Goal: Task Accomplishment & Management: Manage account settings

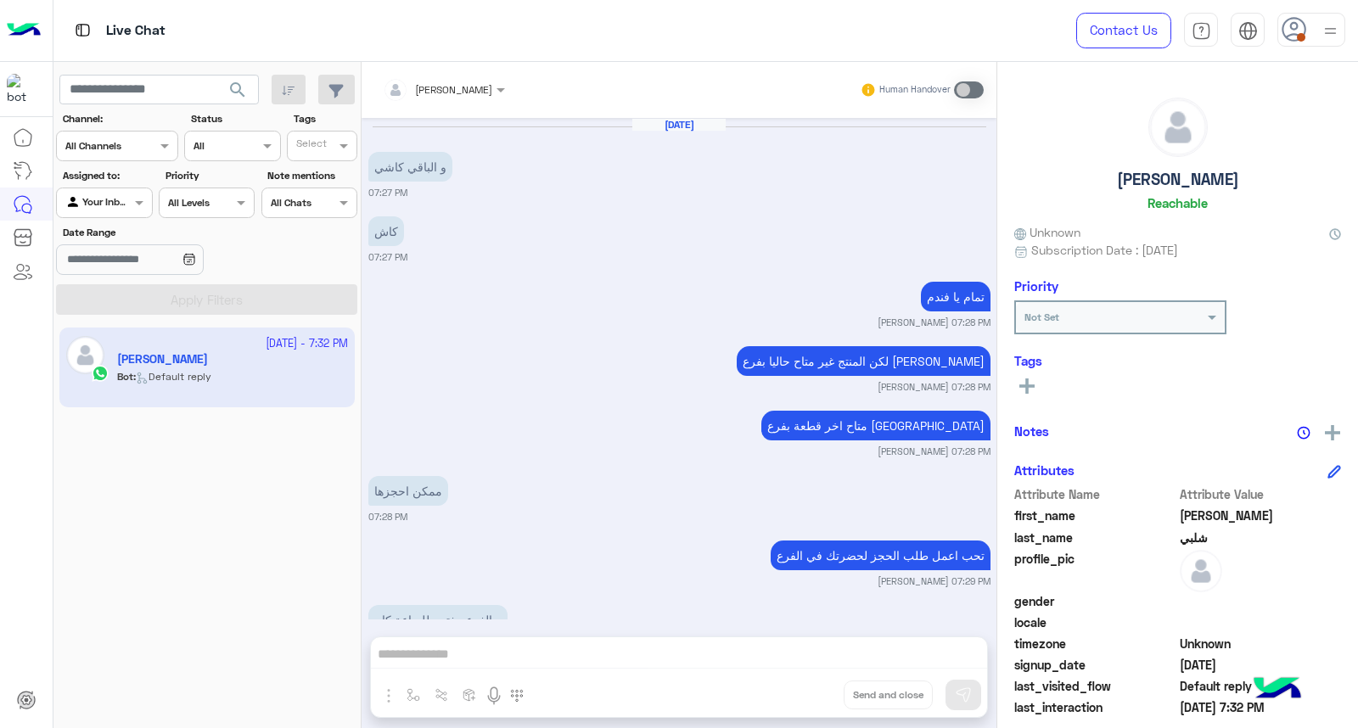
scroll to position [919, 0]
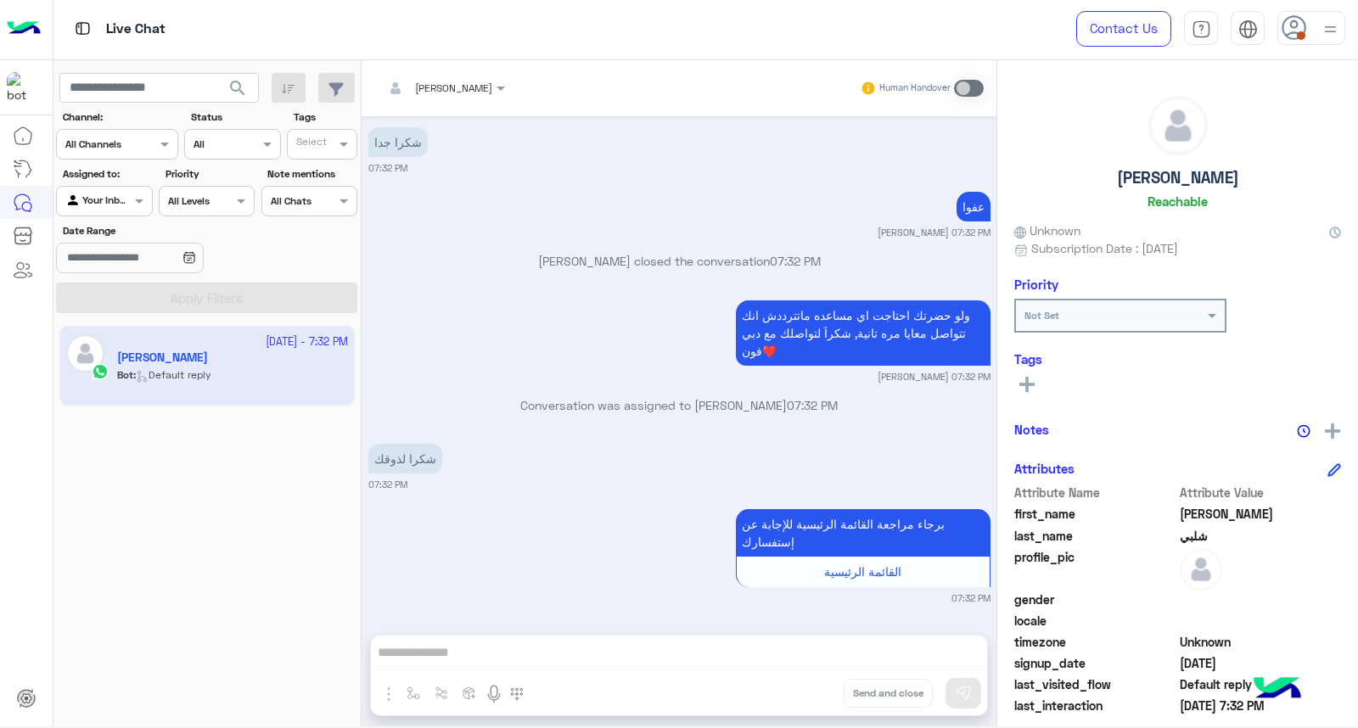
click at [1309, 25] on div at bounding box center [1312, 28] width 68 height 34
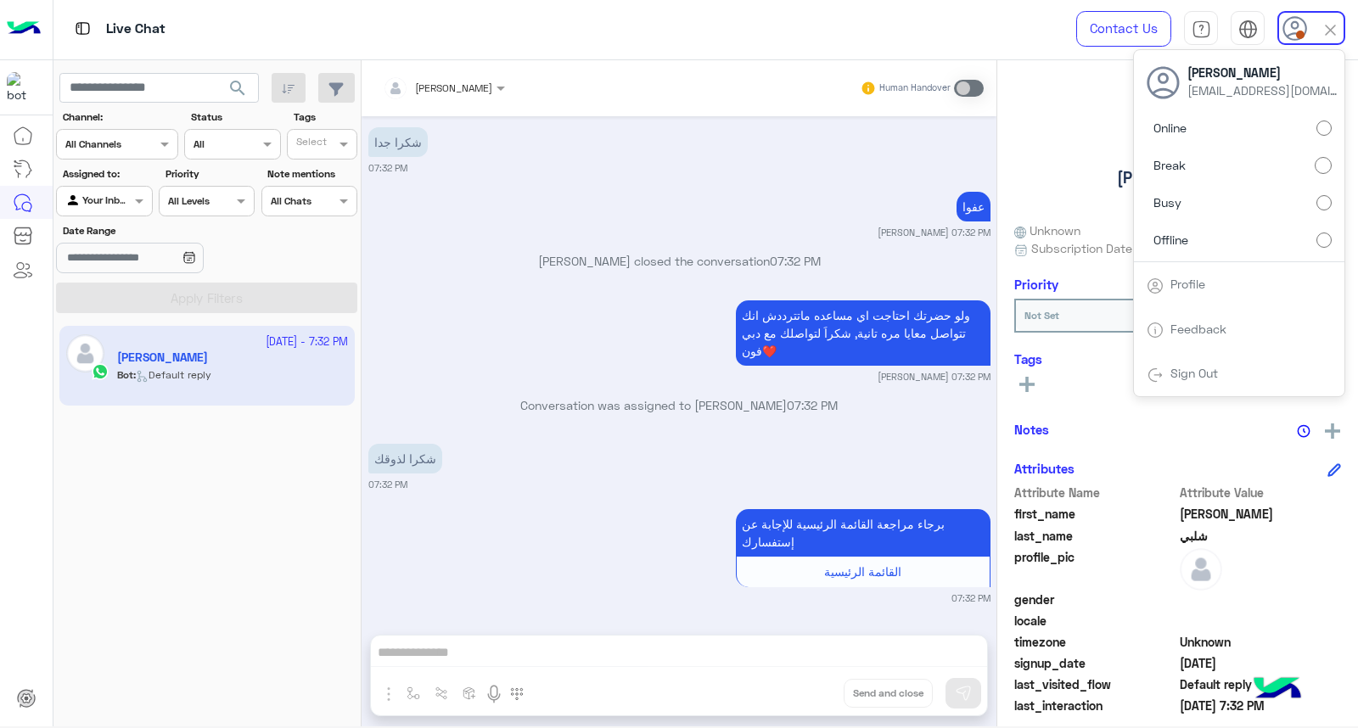
click at [1272, 127] on label "Online" at bounding box center [1239, 128] width 185 height 31
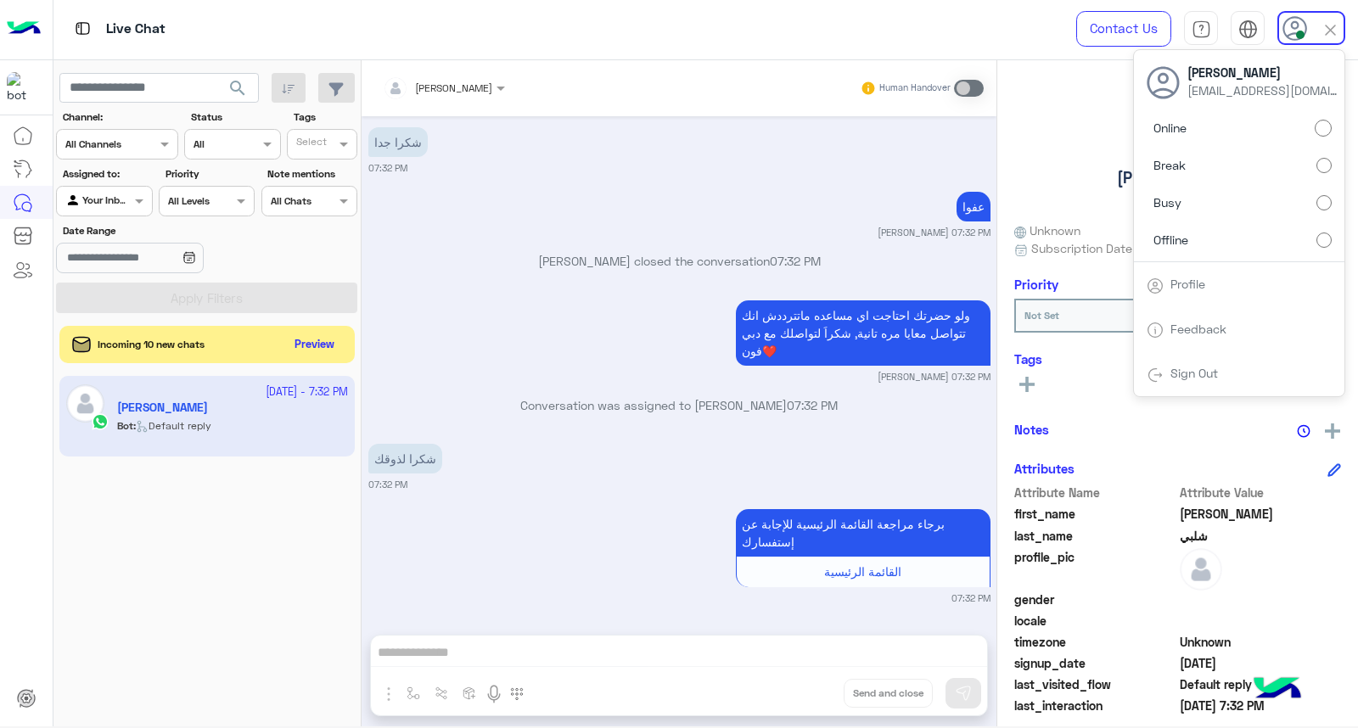
click at [1204, 194] on label "Busy" at bounding box center [1239, 203] width 185 height 31
click at [240, 103] on button "search" at bounding box center [238, 91] width 42 height 37
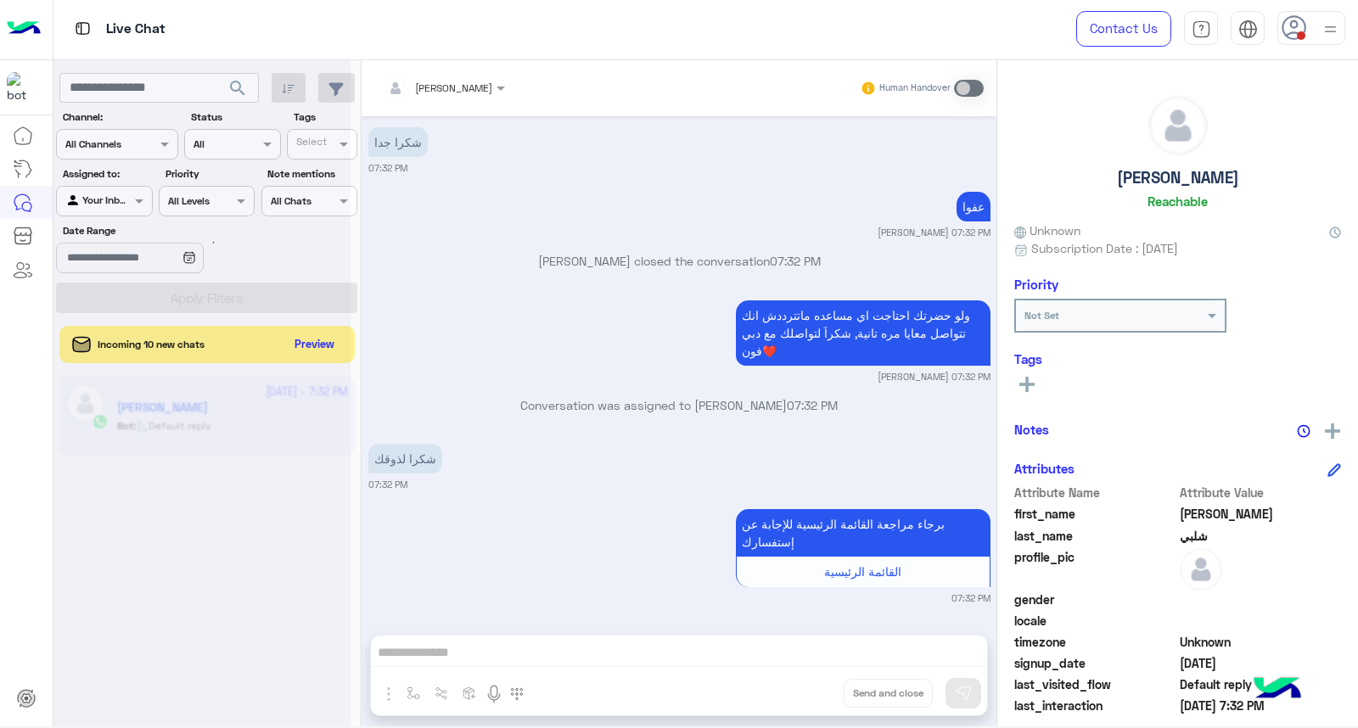
click at [240, 103] on div at bounding box center [201, 369] width 297 height 728
click at [242, 105] on div at bounding box center [201, 369] width 297 height 728
click at [264, 90] on div at bounding box center [201, 369] width 297 height 728
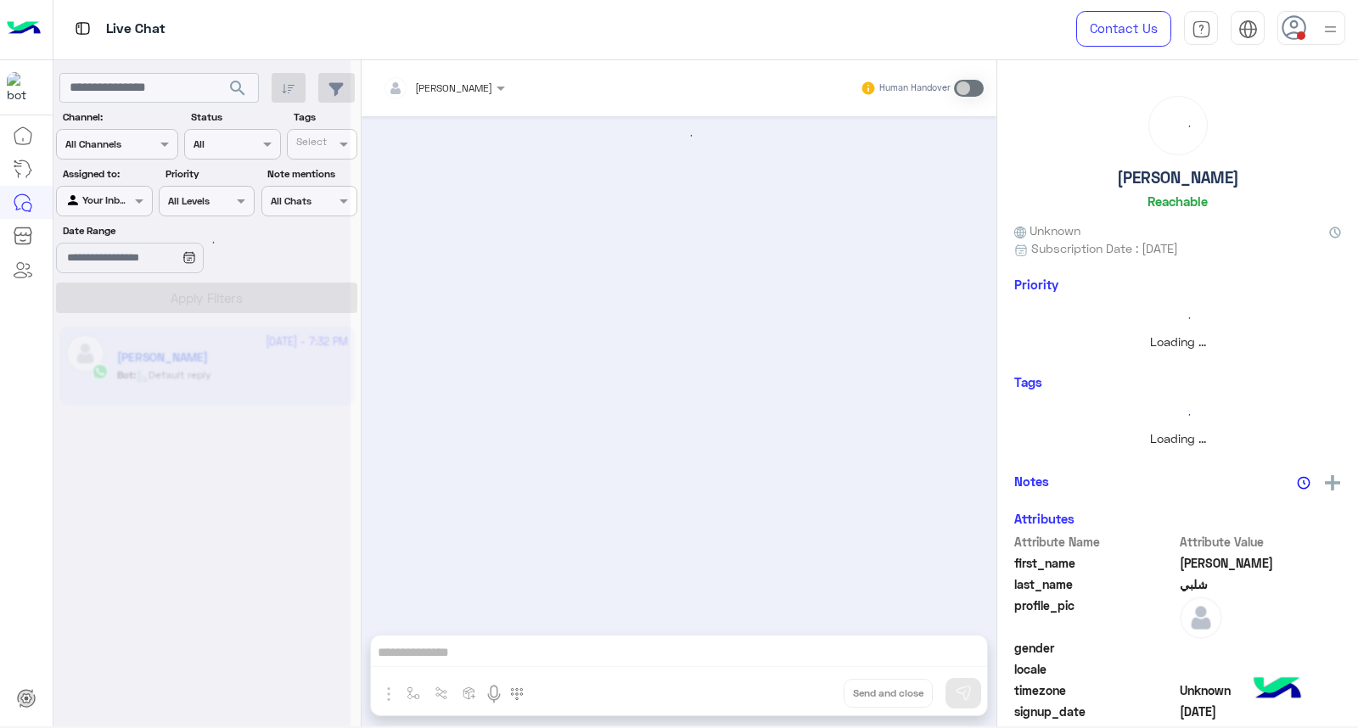
click at [265, 90] on div at bounding box center [201, 369] width 297 height 728
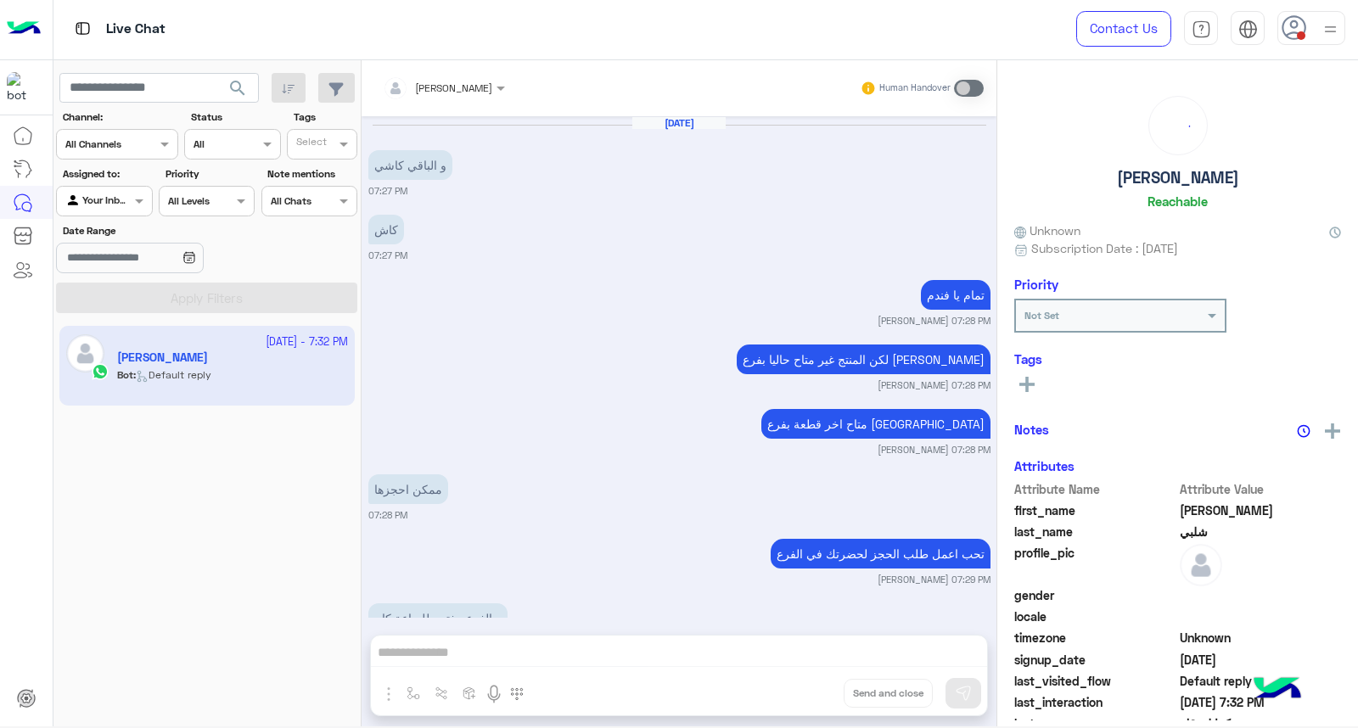
scroll to position [919, 0]
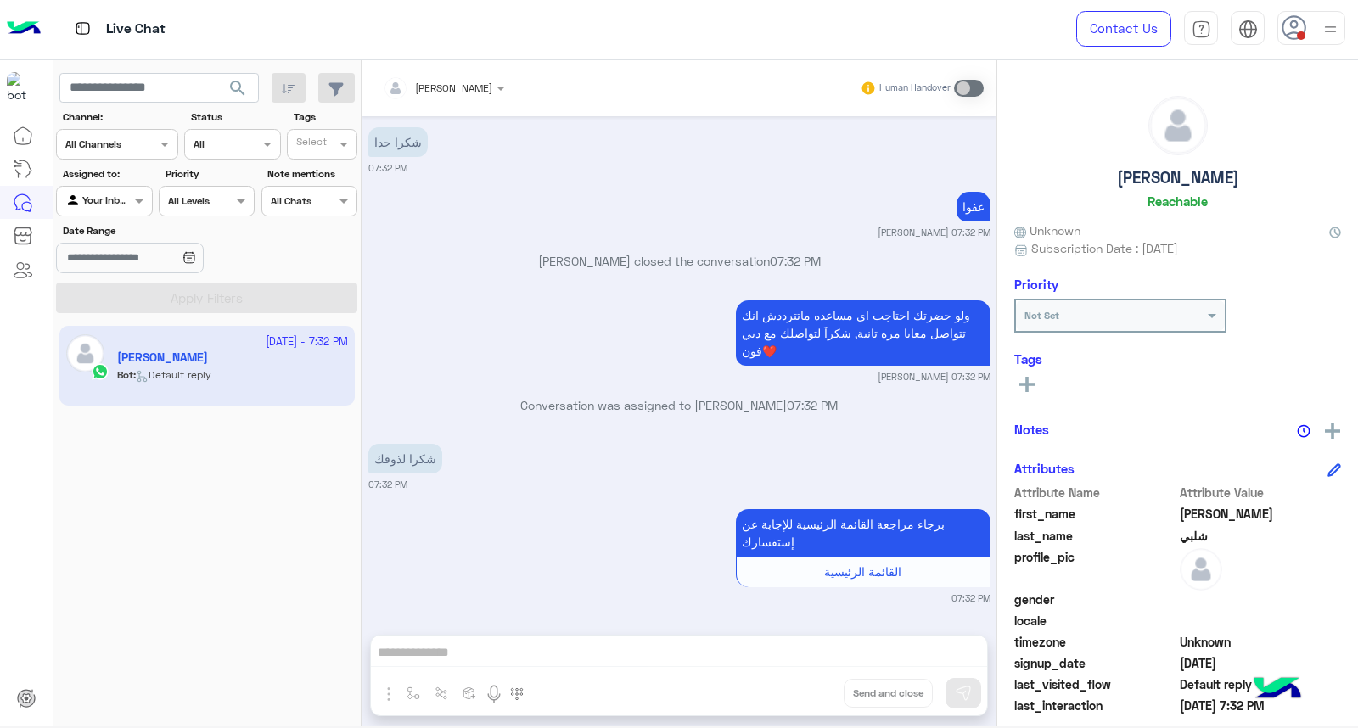
click at [1318, 31] on div at bounding box center [1312, 28] width 68 height 34
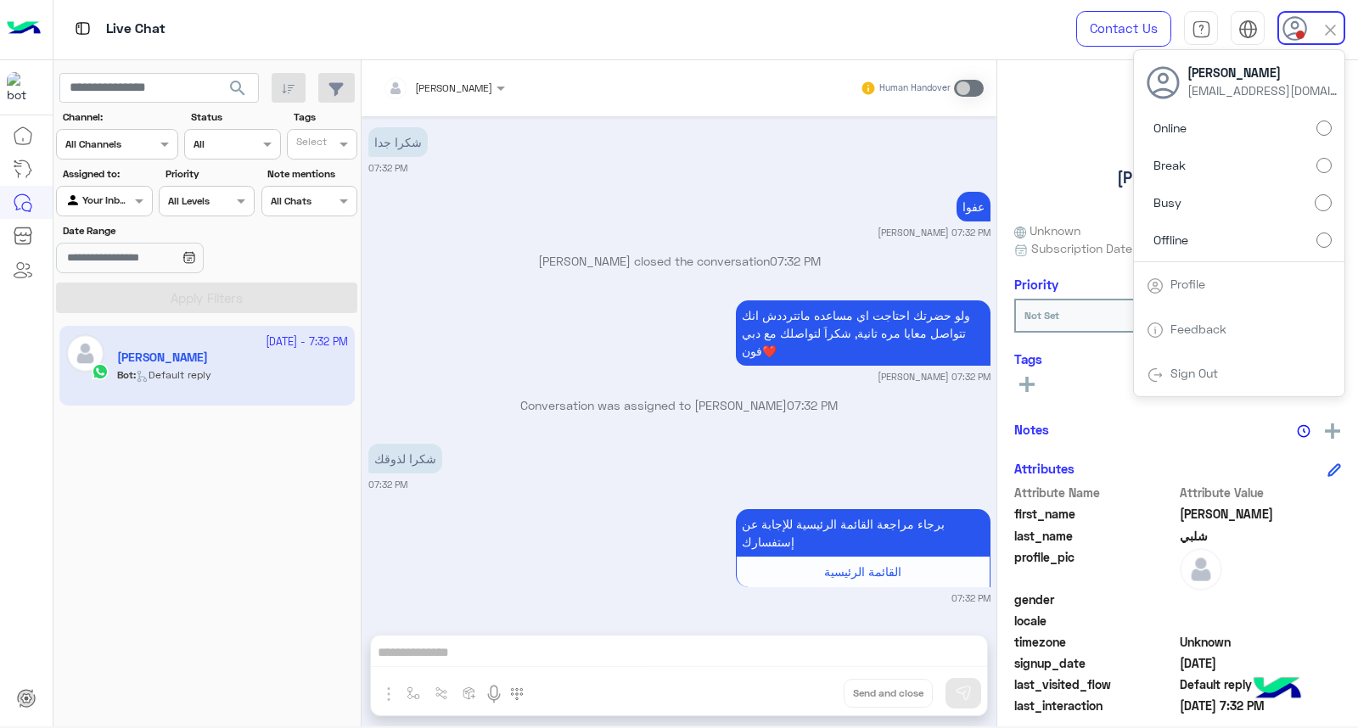
click at [239, 88] on span "search" at bounding box center [238, 88] width 20 height 20
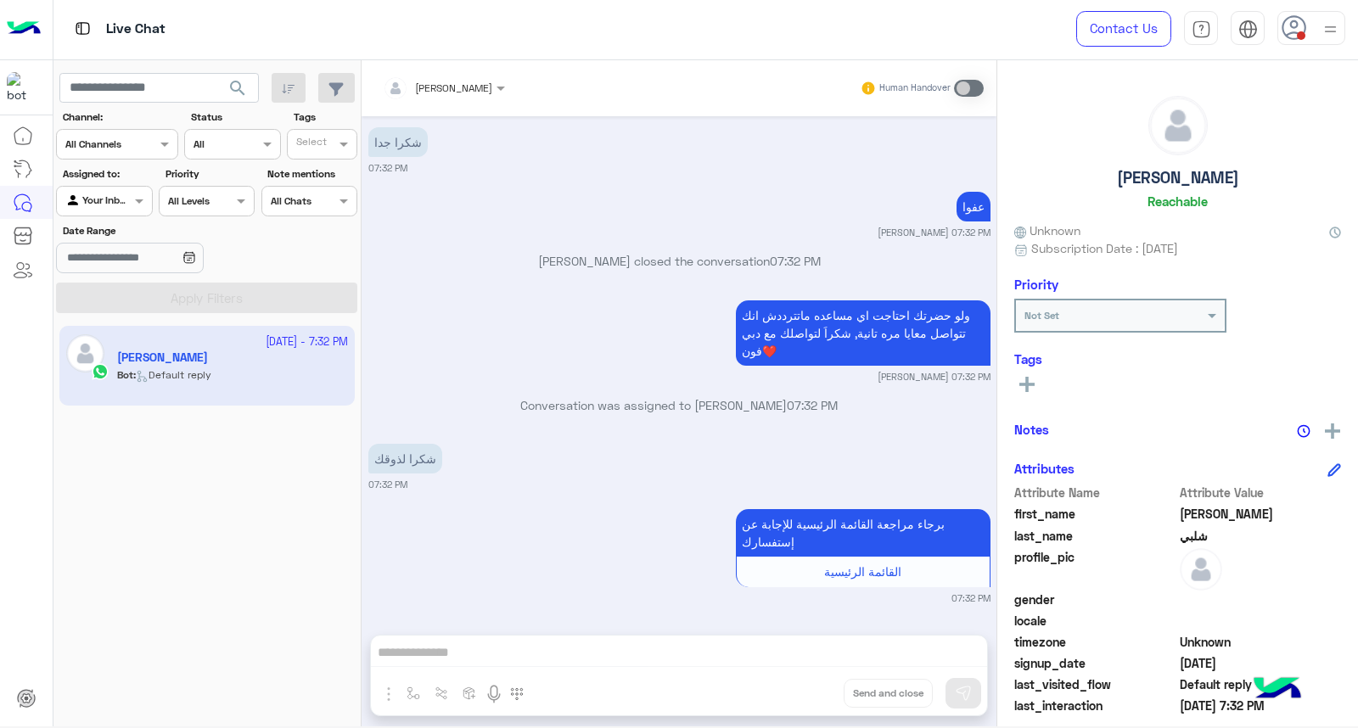
click at [1296, 39] on icon at bounding box center [1294, 27] width 25 height 25
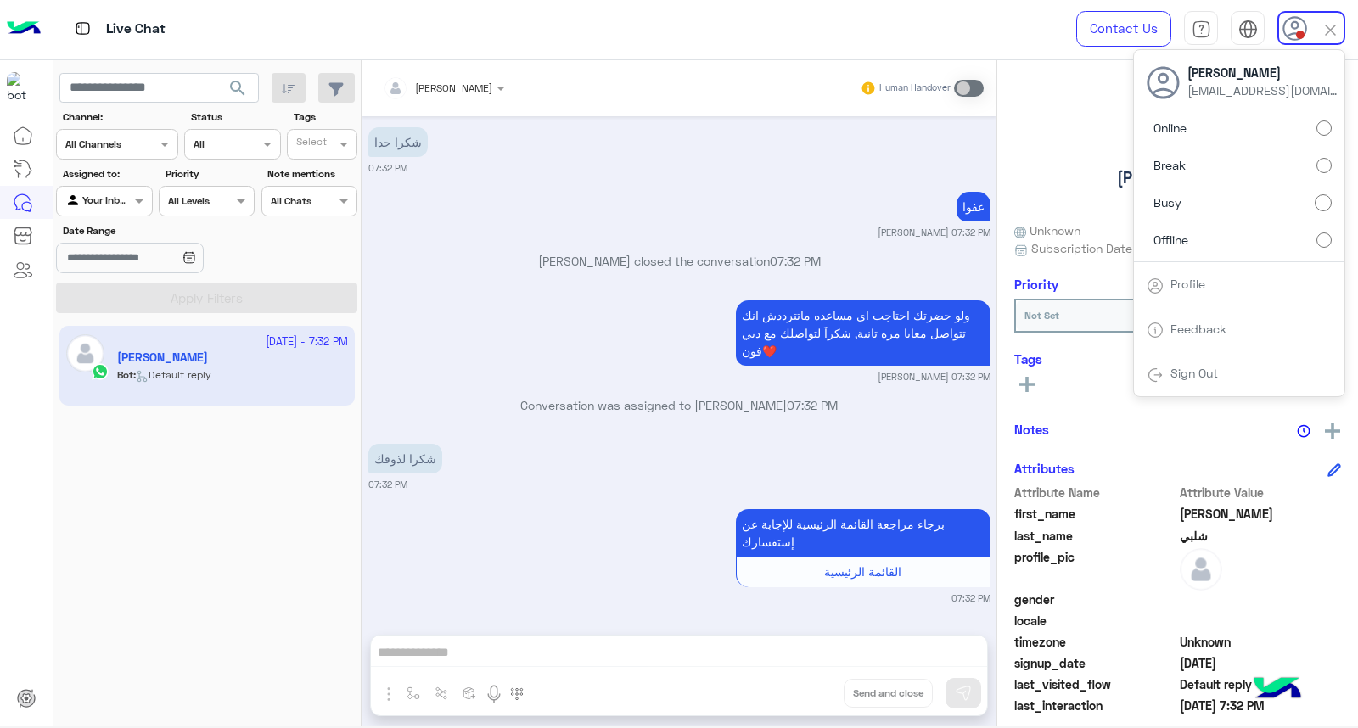
click at [1224, 247] on label "Offline" at bounding box center [1239, 239] width 185 height 31
click at [228, 87] on span "search" at bounding box center [238, 88] width 20 height 20
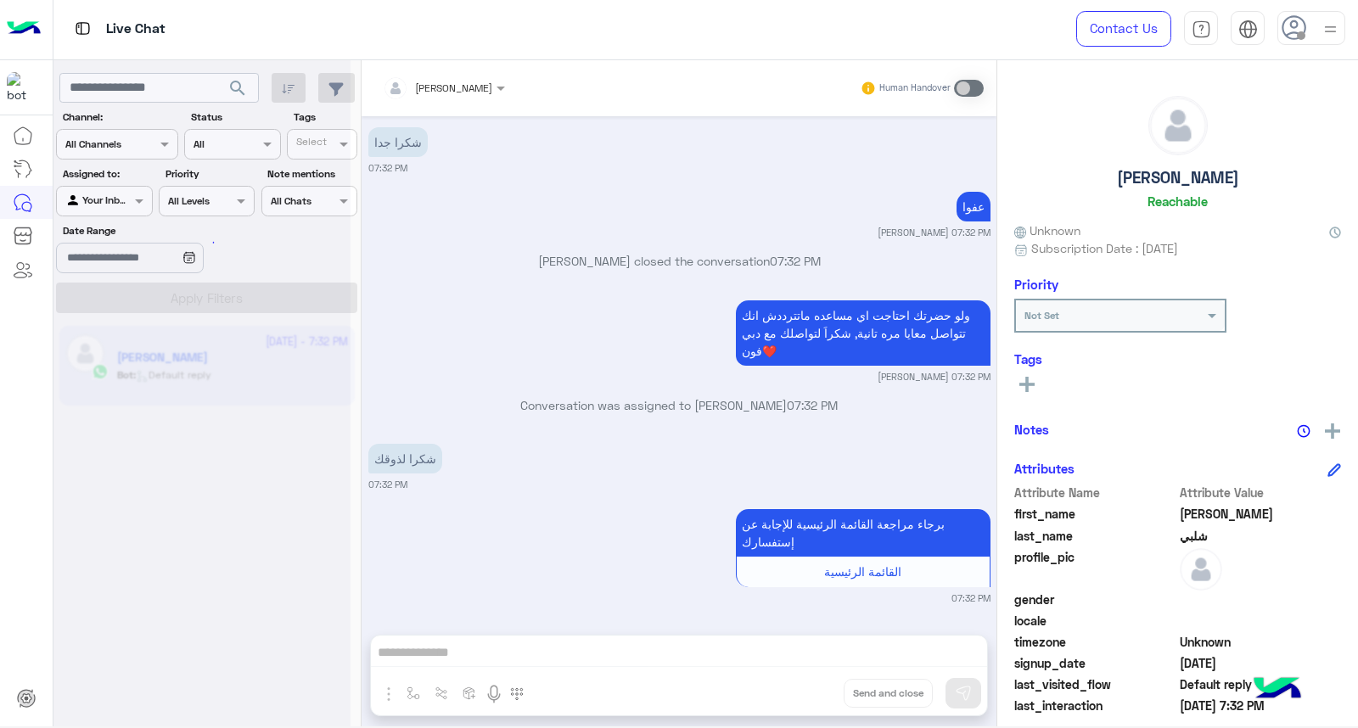
click at [226, 87] on div at bounding box center [201, 369] width 297 height 728
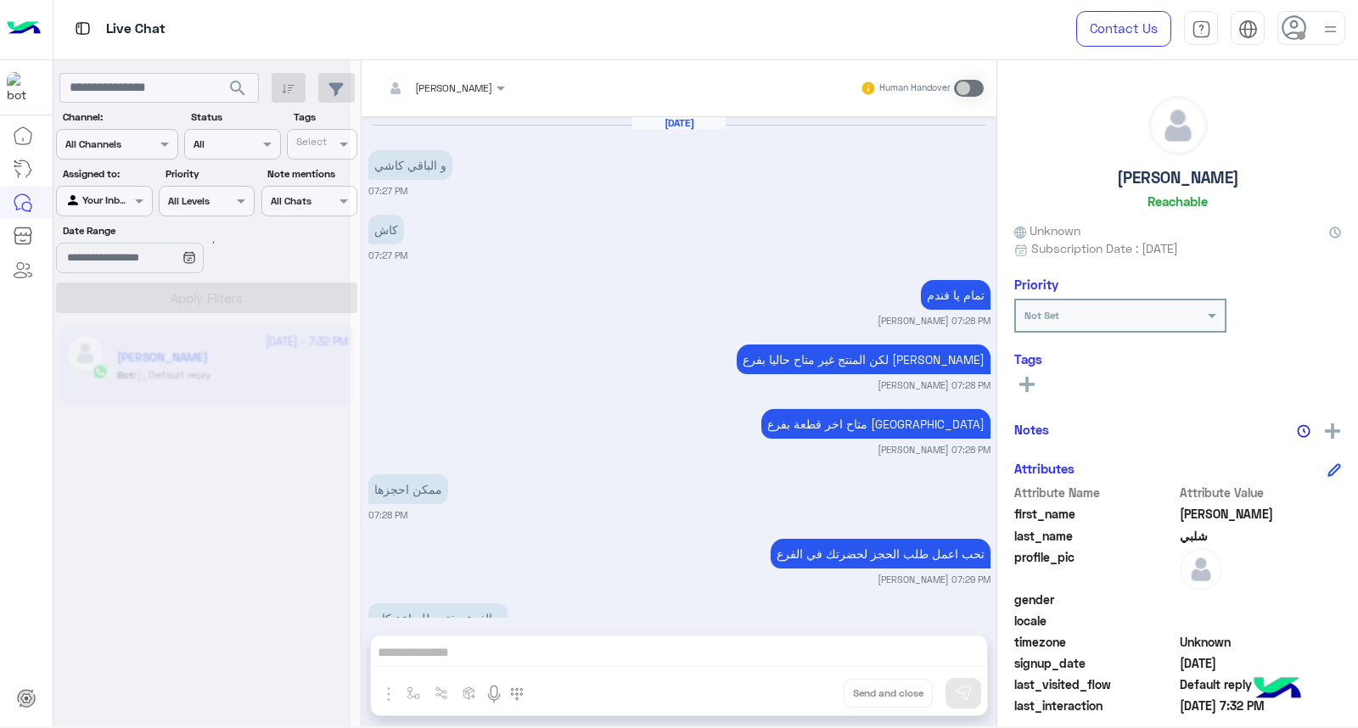
click at [226, 87] on div at bounding box center [201, 369] width 297 height 728
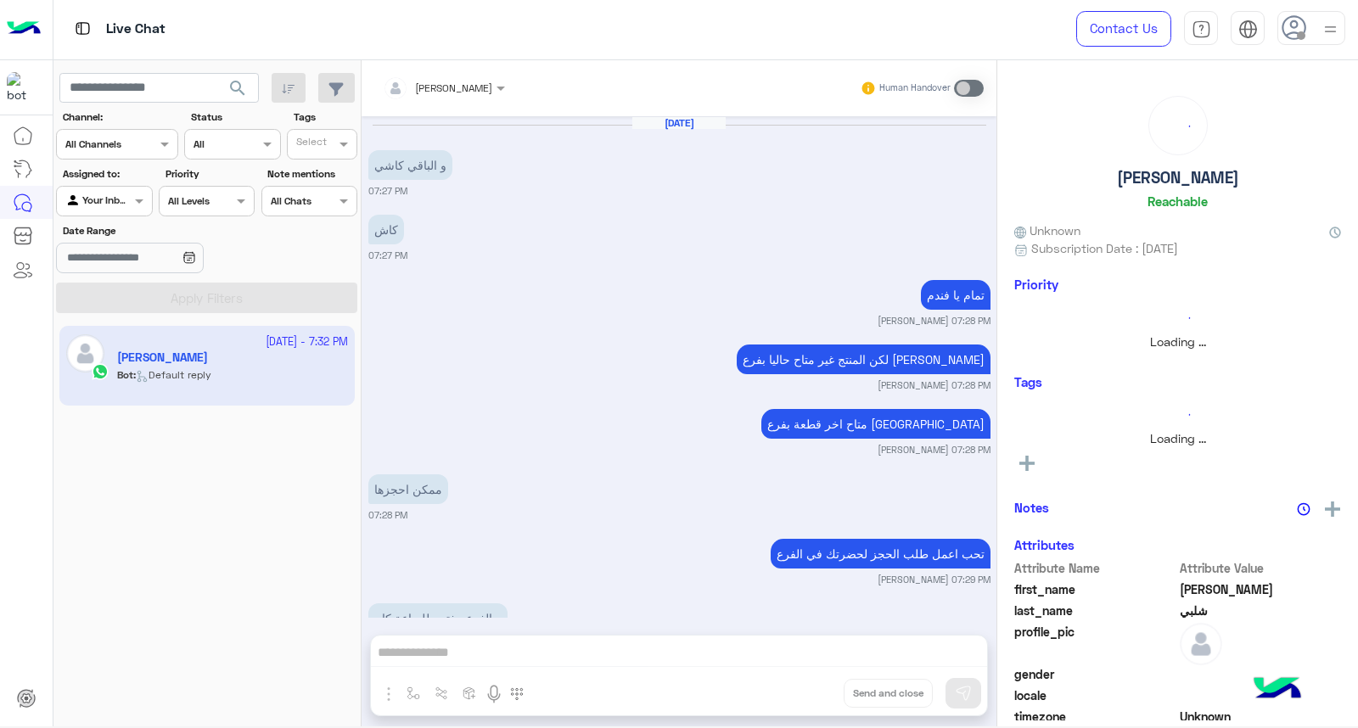
scroll to position [919, 0]
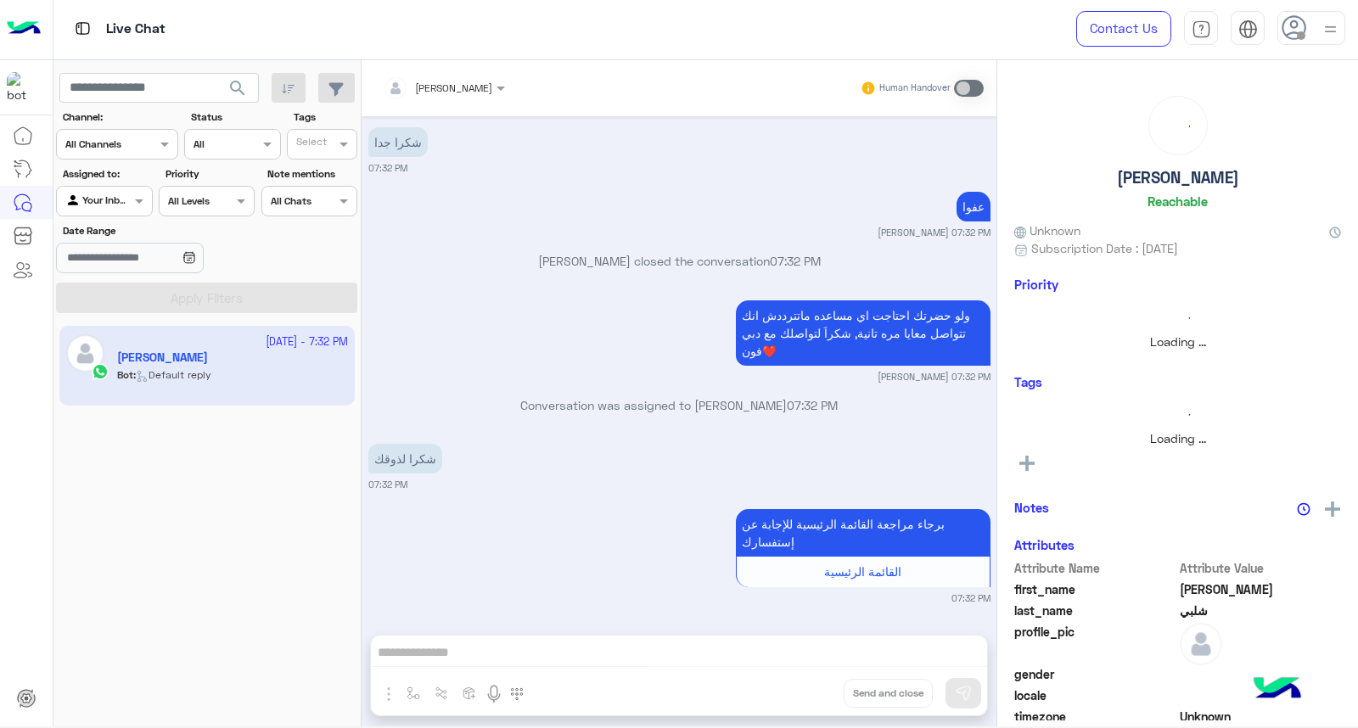
click at [228, 87] on span "search" at bounding box center [238, 88] width 20 height 20
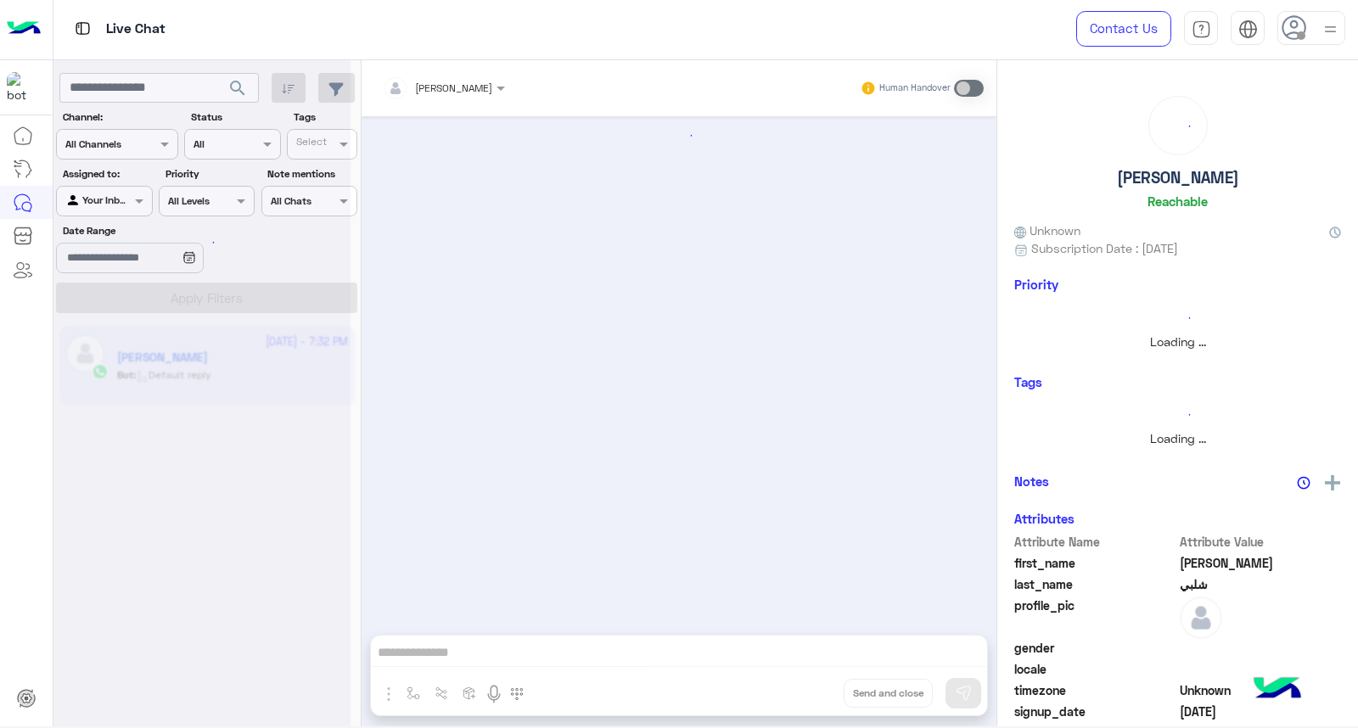
scroll to position [0, 0]
click at [226, 87] on div at bounding box center [201, 369] width 297 height 728
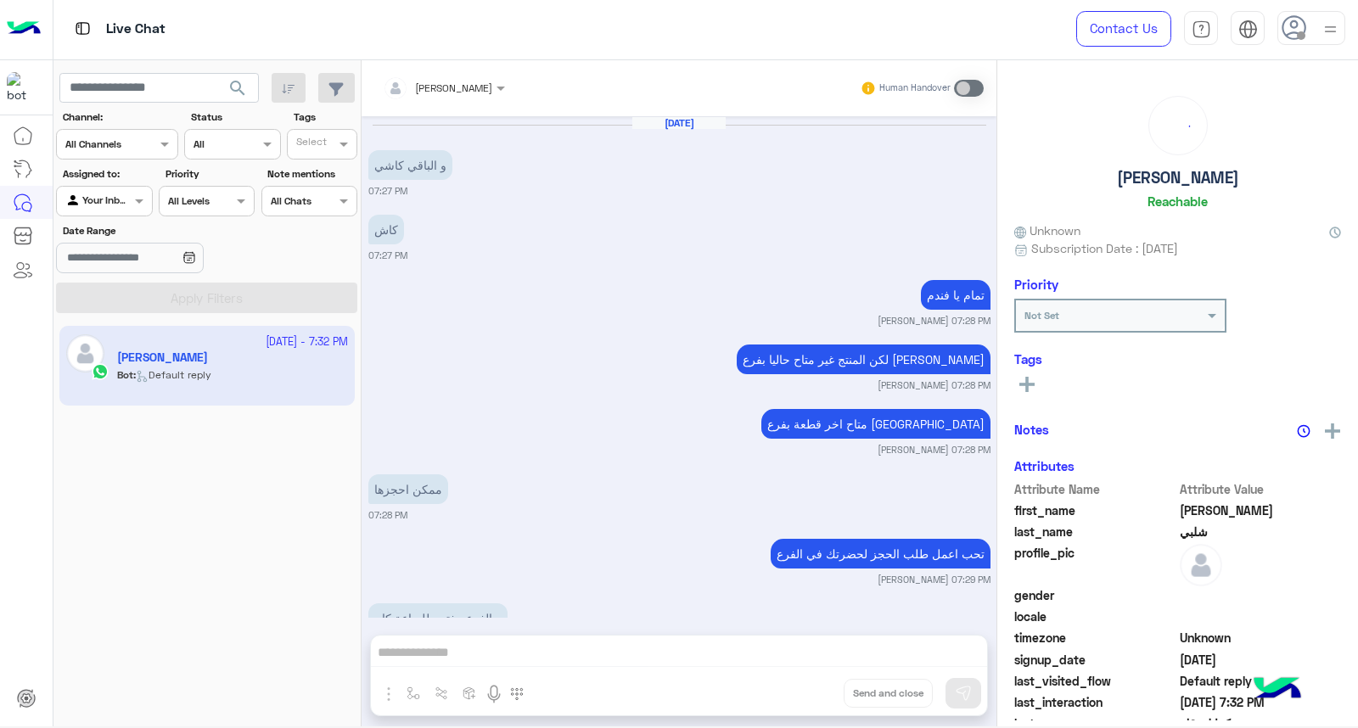
scroll to position [919, 0]
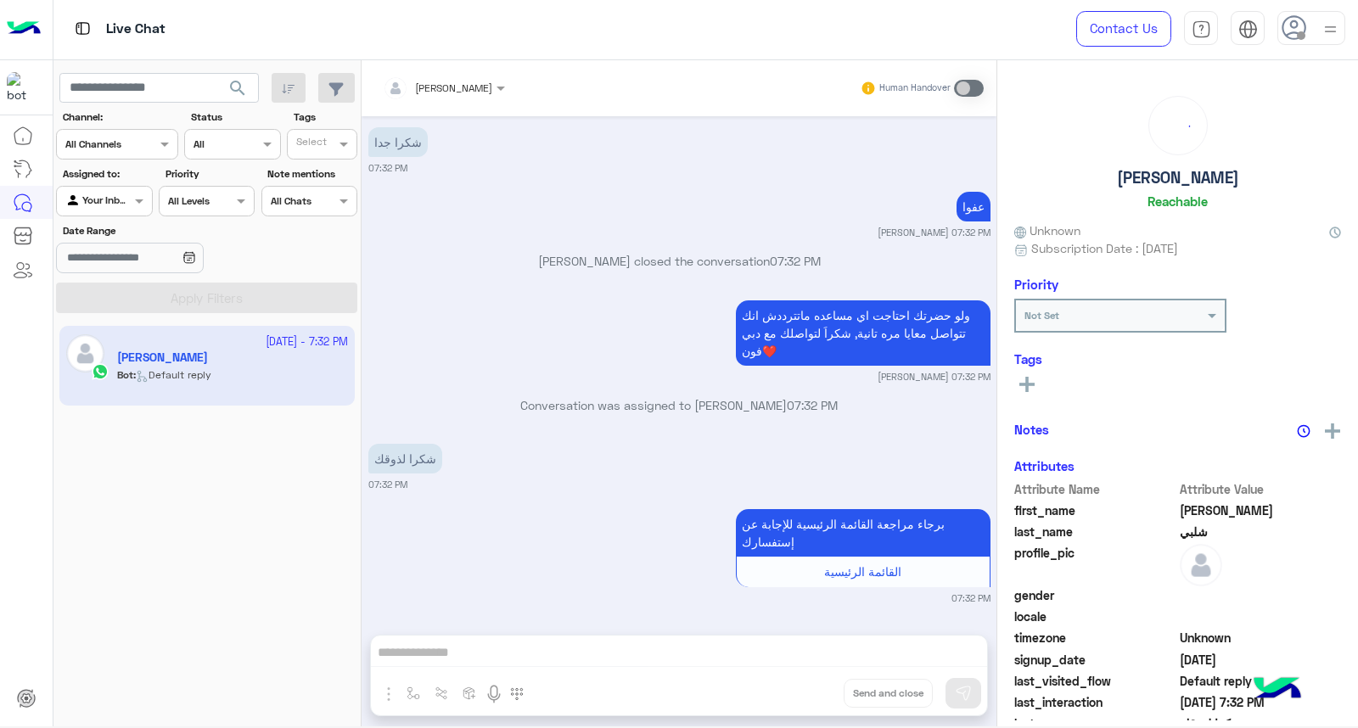
click at [228, 87] on span "search" at bounding box center [238, 88] width 20 height 20
click at [226, 87] on div at bounding box center [201, 369] width 297 height 728
click at [229, 87] on span "search" at bounding box center [238, 88] width 20 height 20
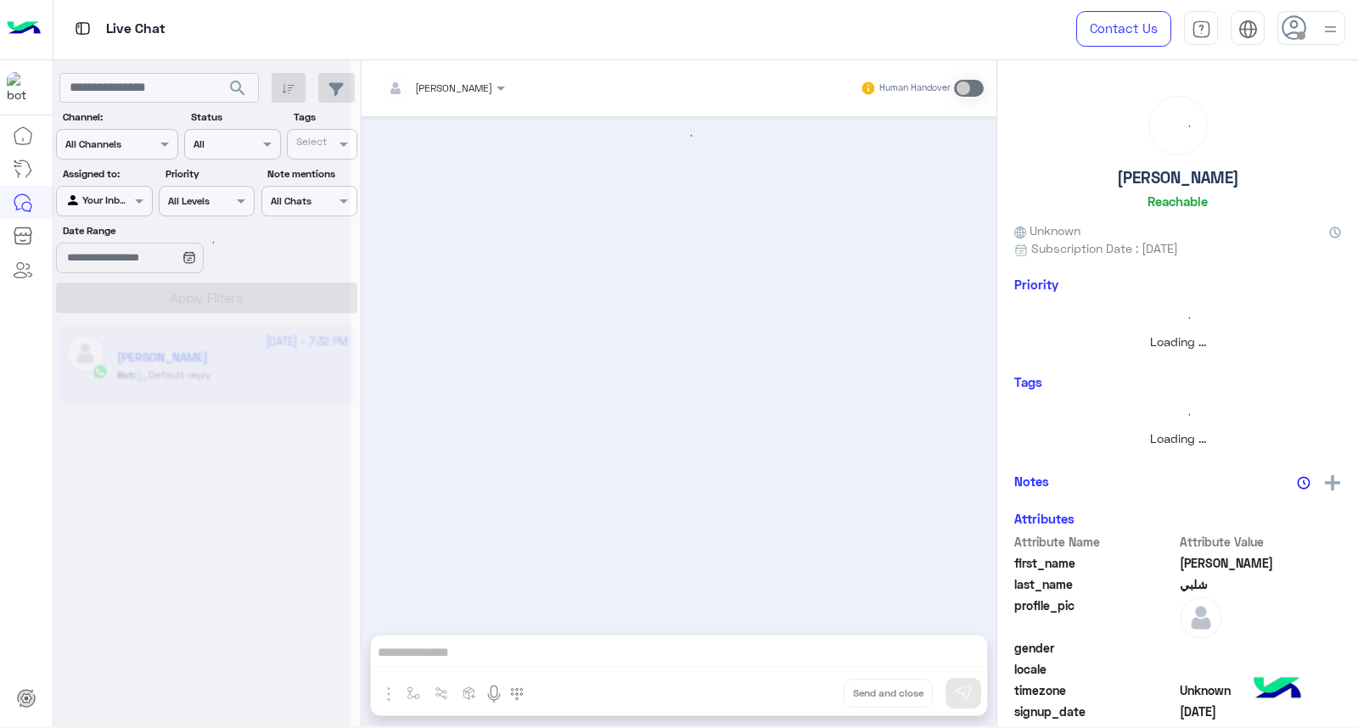
scroll to position [0, 0]
click at [229, 87] on div at bounding box center [201, 369] width 297 height 728
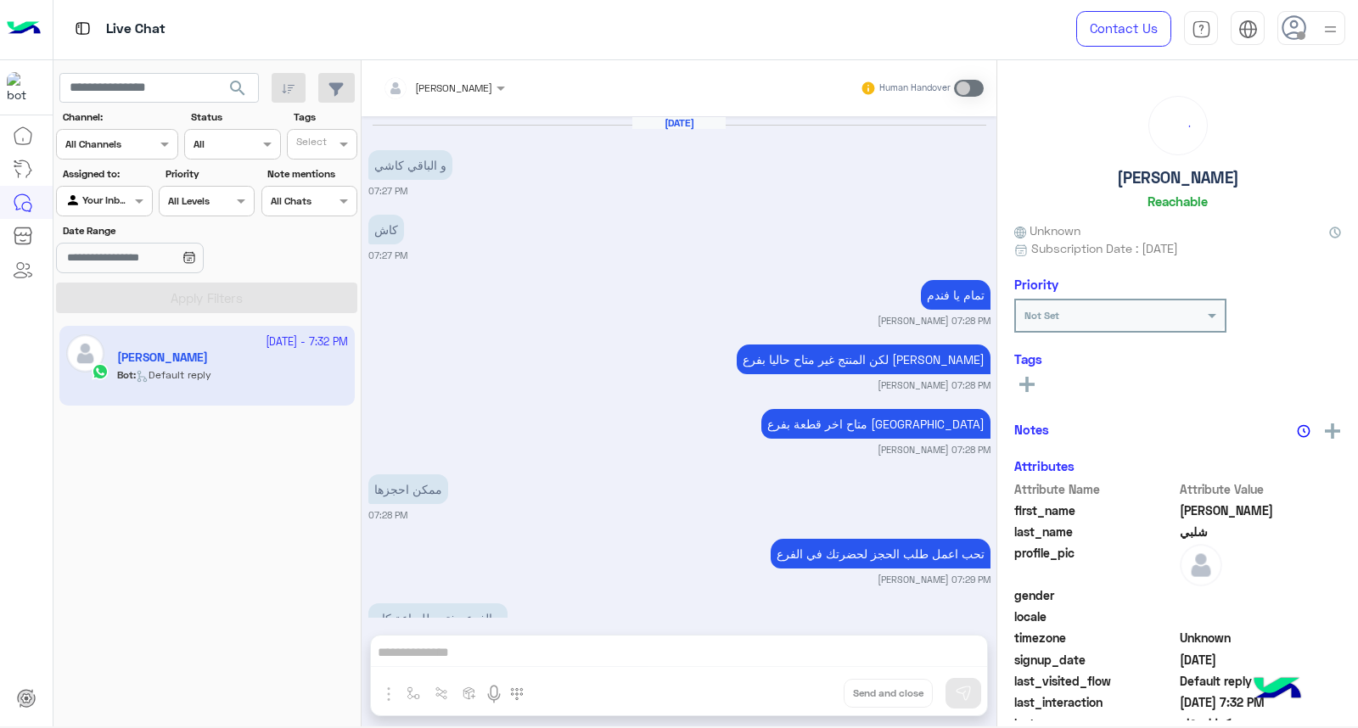
scroll to position [919, 0]
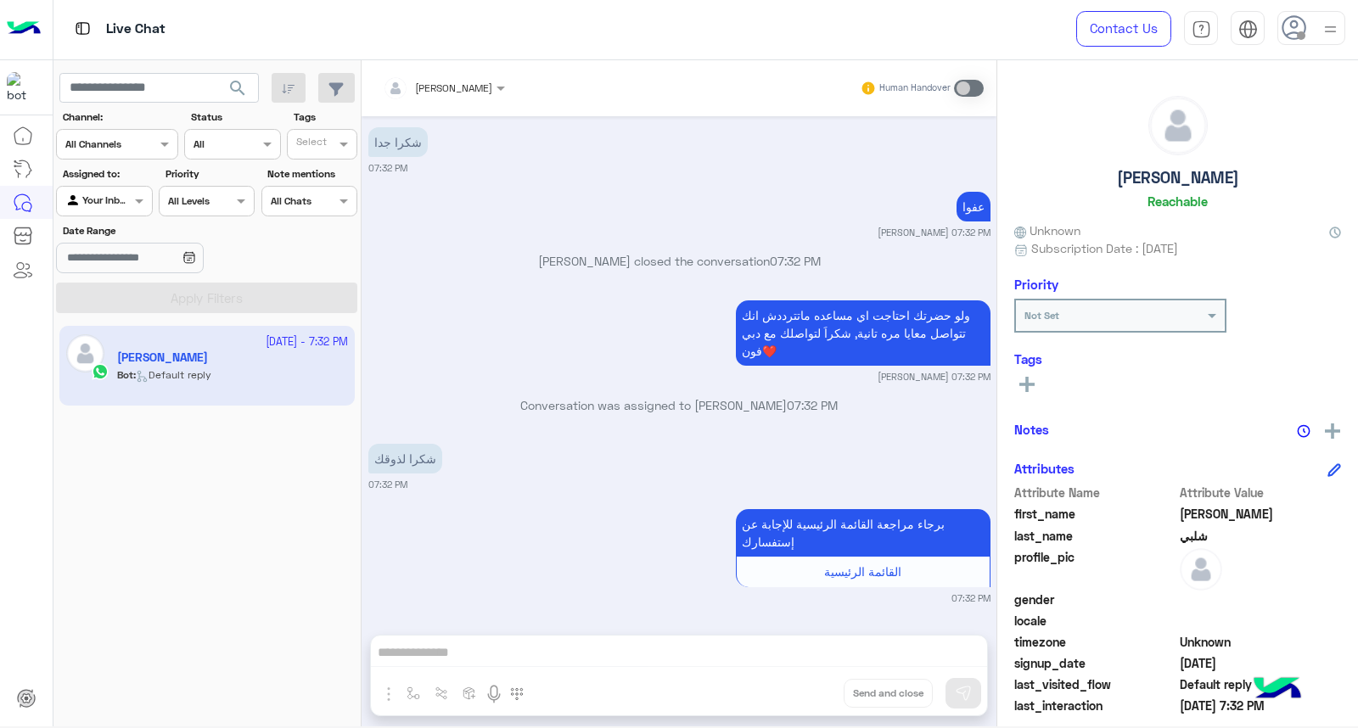
click at [233, 107] on button "search" at bounding box center [238, 91] width 42 height 37
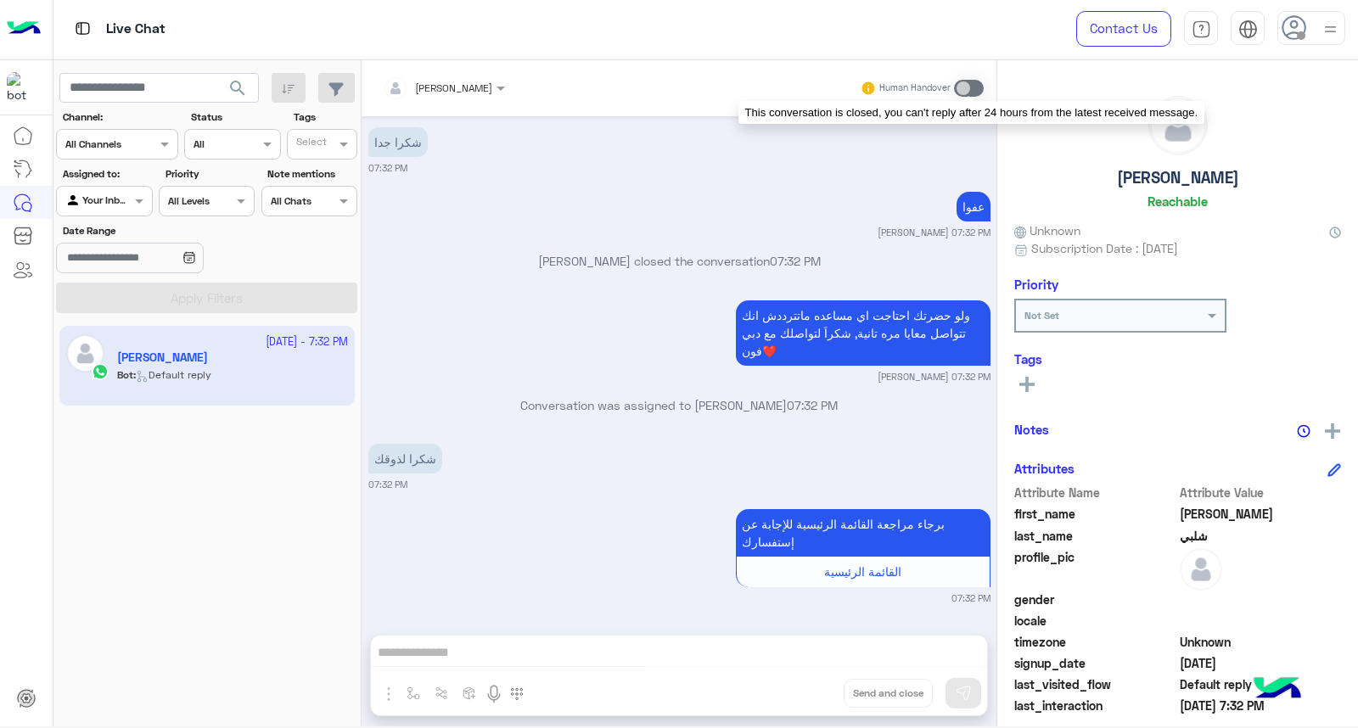
click at [983, 86] on label at bounding box center [969, 88] width 30 height 17
click at [977, 87] on span at bounding box center [969, 88] width 30 height 17
